Goal: Task Accomplishment & Management: Manage account settings

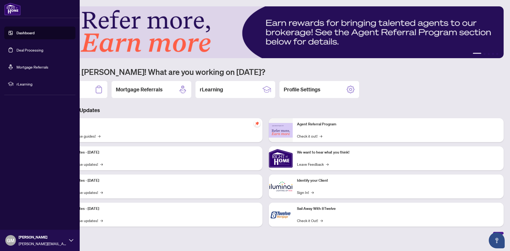
click at [31, 49] on link "Deal Processing" at bounding box center [29, 50] width 27 height 5
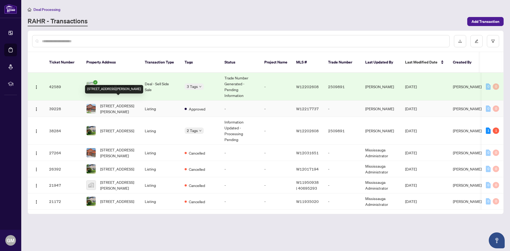
click at [118, 103] on span "[STREET_ADDRESS][PERSON_NAME]" at bounding box center [118, 109] width 36 height 12
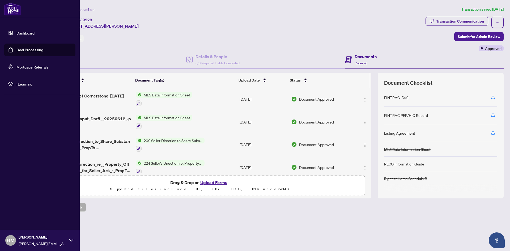
click at [27, 52] on link "Deal Processing" at bounding box center [29, 50] width 27 height 5
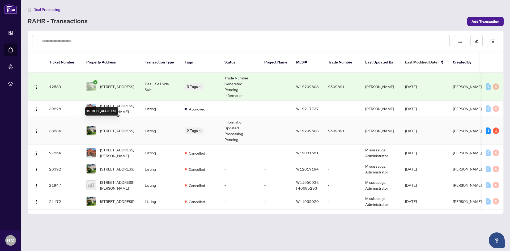
click at [118, 128] on span "[STREET_ADDRESS]" at bounding box center [117, 131] width 34 height 6
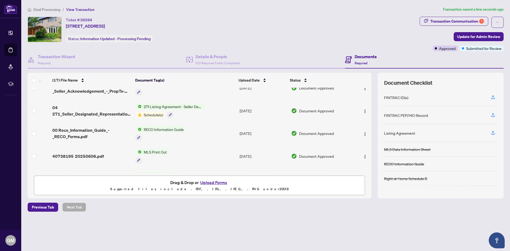
scroll to position [274, 0]
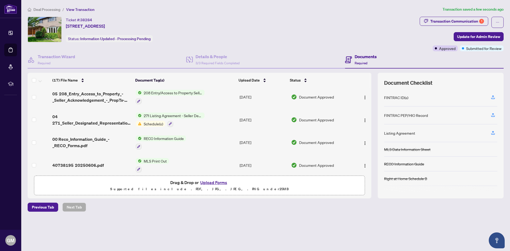
click at [147, 122] on span "Schedule(s)" at bounding box center [154, 124] width 24 height 6
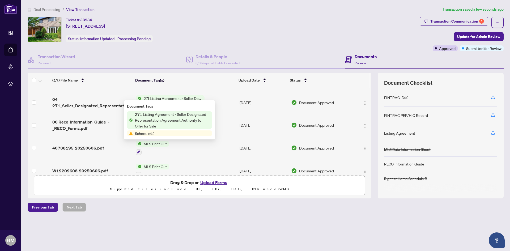
scroll to position [300, 0]
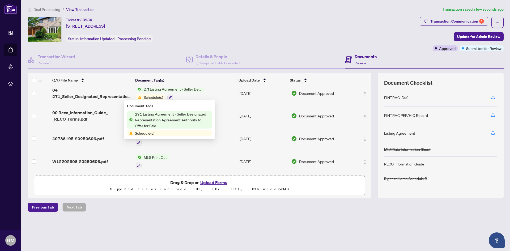
click at [296, 173] on div "(17) File Name Document Tag(s) Upload Date Status 240_Amendment_to_Listing_Agrm…" at bounding box center [200, 136] width 344 height 126
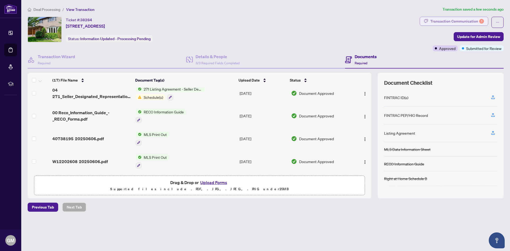
click at [457, 20] on div "Transaction Communication 1" at bounding box center [457, 21] width 54 height 9
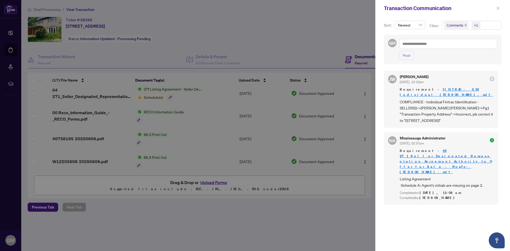
click at [498, 9] on icon "close" at bounding box center [498, 8] width 3 height 3
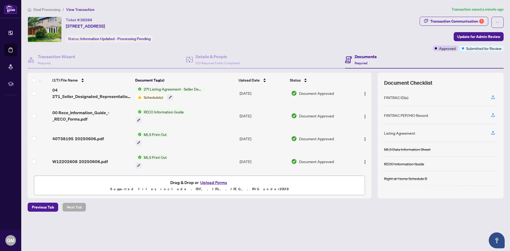
click at [214, 182] on button "Upload Forms" at bounding box center [214, 182] width 30 height 7
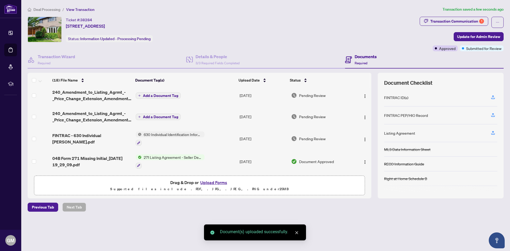
scroll to position [0, 0]
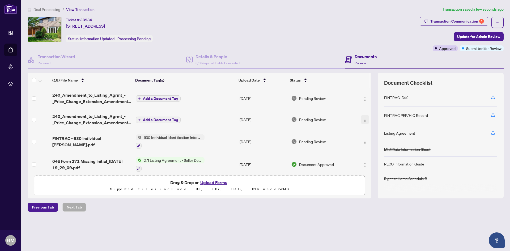
click at [365, 120] on img "button" at bounding box center [365, 120] width 4 height 4
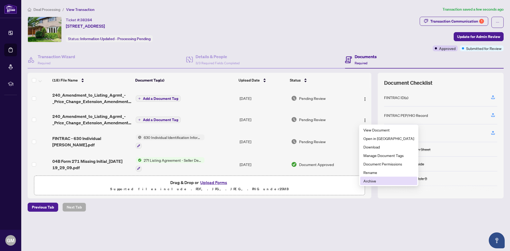
click at [375, 182] on span "Archive" at bounding box center [388, 181] width 51 height 6
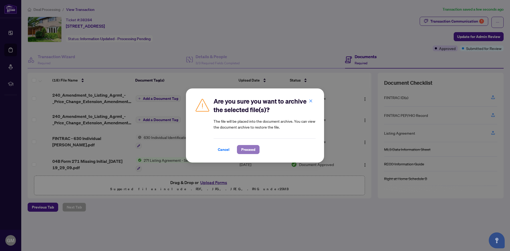
click at [247, 152] on span "Proceed" at bounding box center [248, 149] width 14 height 9
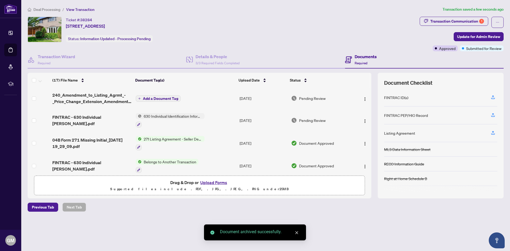
click at [157, 97] on span "Add a Document Tag" at bounding box center [160, 99] width 35 height 4
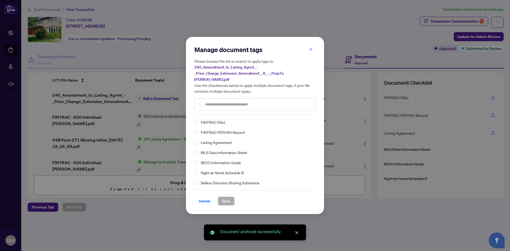
click at [222, 112] on div "Manage document tags Please browse the list or search to apply tags to: 240_Ame…" at bounding box center [254, 80] width 121 height 70
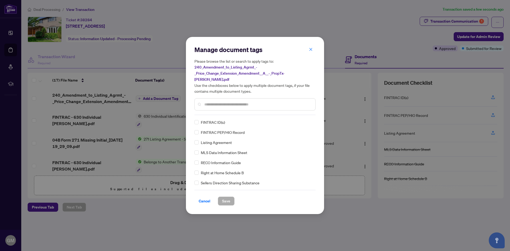
click at [218, 101] on input "text" at bounding box center [257, 104] width 107 height 6
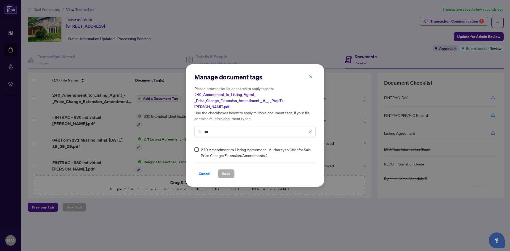
type input "***"
click at [224, 169] on span "Save" at bounding box center [226, 173] width 8 height 9
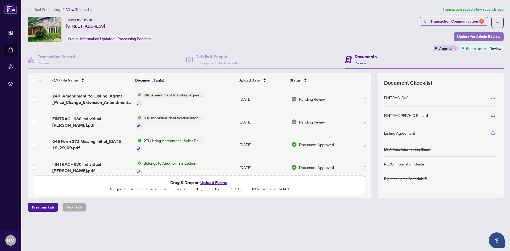
click at [473, 36] on span "Update for Admin Review" at bounding box center [478, 36] width 43 height 9
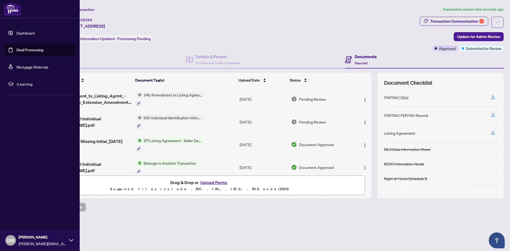
click at [25, 50] on link "Deal Processing" at bounding box center [29, 50] width 27 height 5
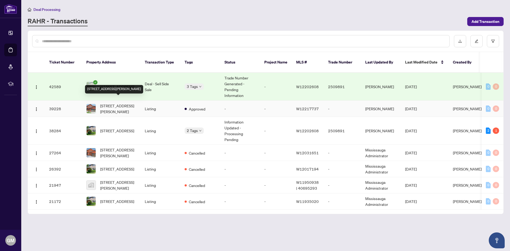
click at [113, 103] on span "[STREET_ADDRESS][PERSON_NAME]" at bounding box center [118, 109] width 36 height 12
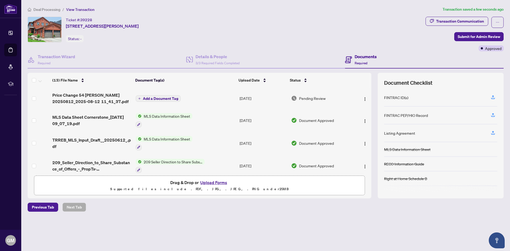
click at [158, 99] on span "Add a Document Tag" at bounding box center [160, 99] width 35 height 4
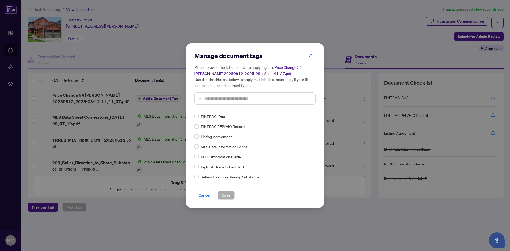
click at [220, 99] on input "text" at bounding box center [257, 99] width 107 height 6
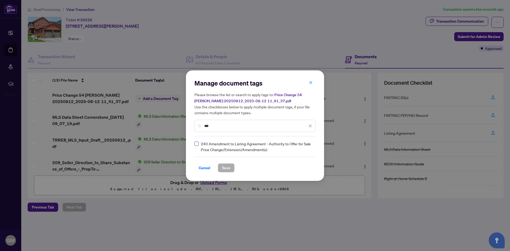
type input "***"
click at [195, 146] on label at bounding box center [196, 144] width 4 height 6
click at [230, 167] on span "Save" at bounding box center [226, 168] width 8 height 9
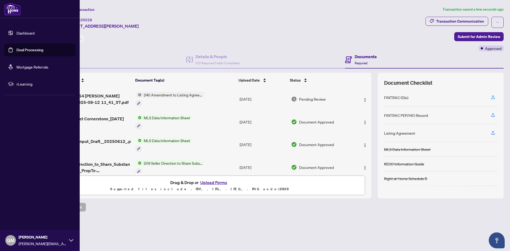
click at [32, 50] on link "Deal Processing" at bounding box center [29, 50] width 27 height 5
